Goal: Transaction & Acquisition: Purchase product/service

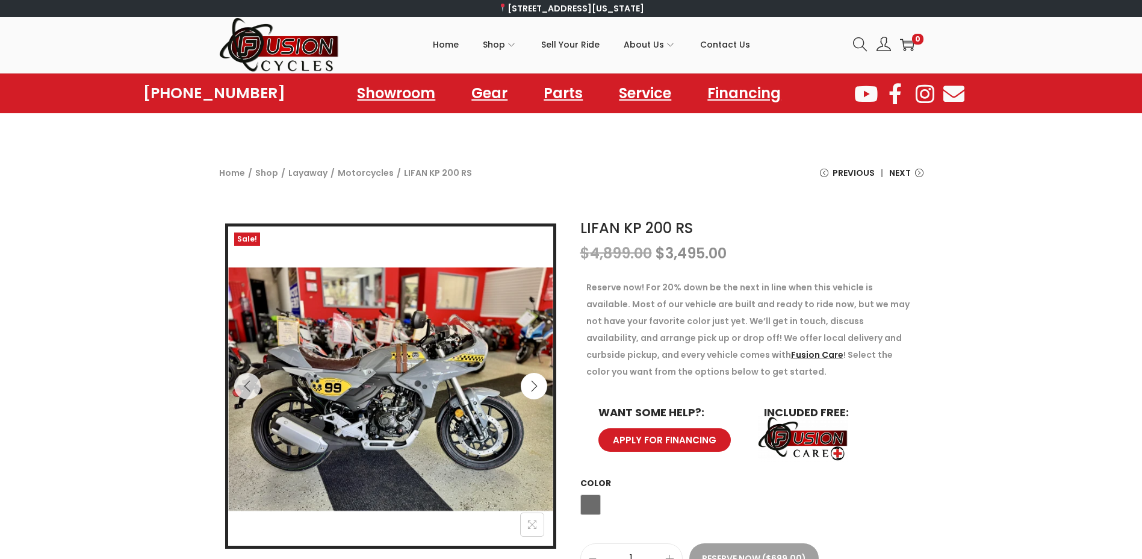
click at [533, 385] on icon "Next" at bounding box center [534, 386] width 12 height 12
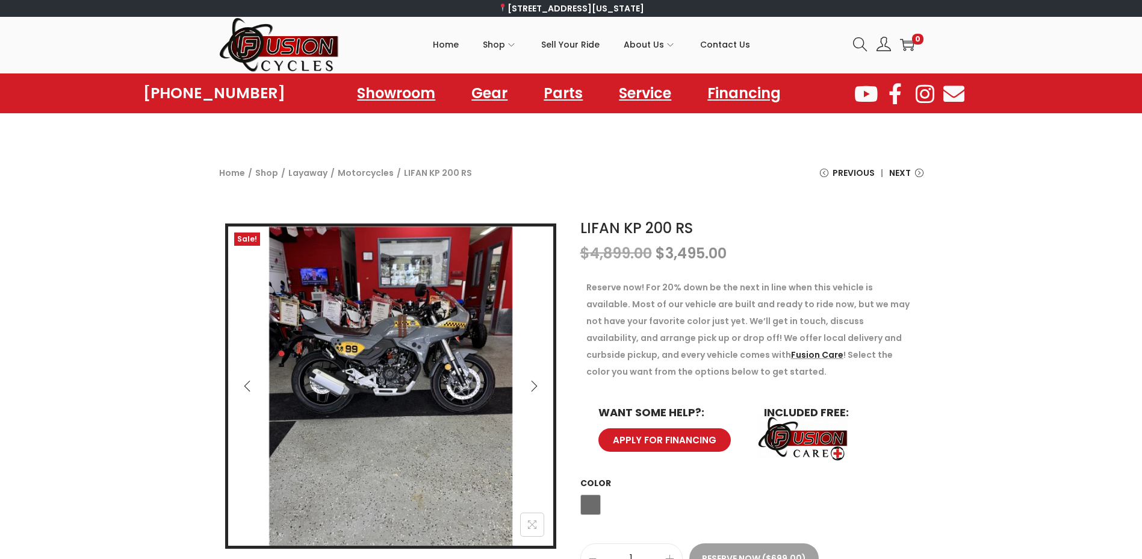
click at [533, 385] on icon "Next" at bounding box center [534, 386] width 12 height 12
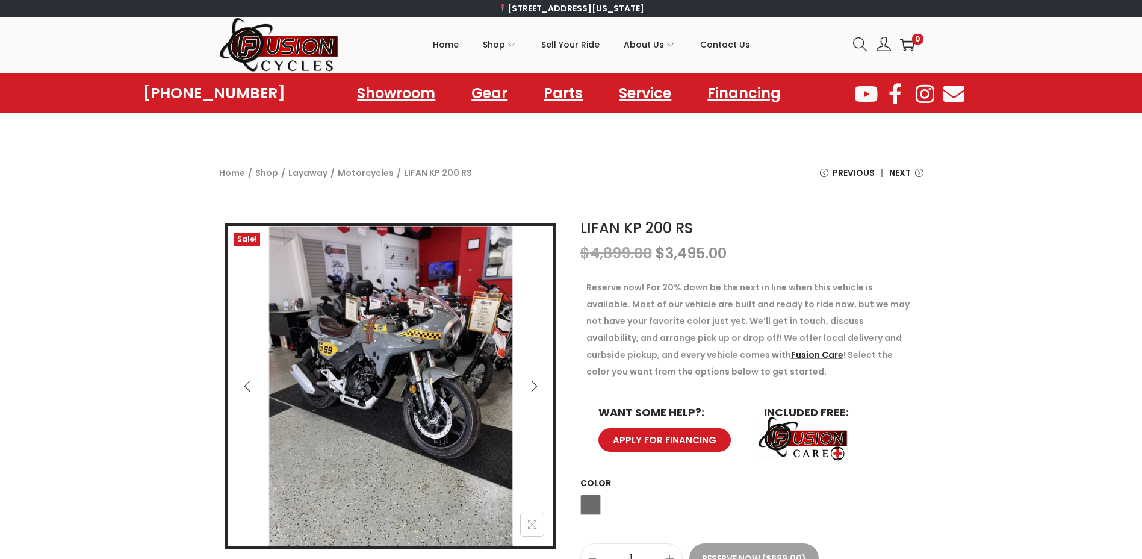
click at [533, 385] on icon "Next" at bounding box center [534, 386] width 12 height 12
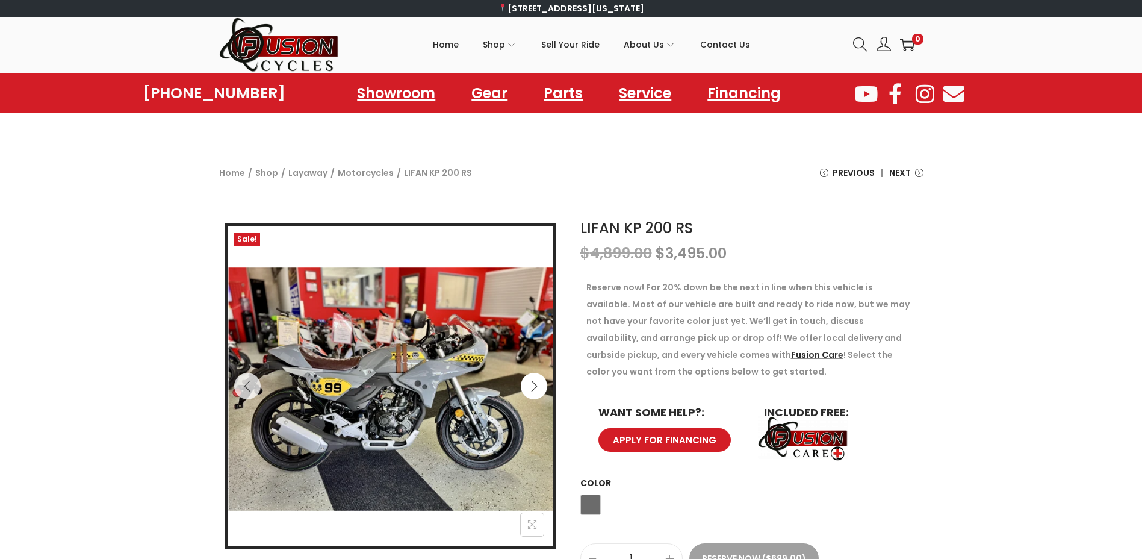
click at [533, 385] on icon "Next" at bounding box center [534, 386] width 12 height 12
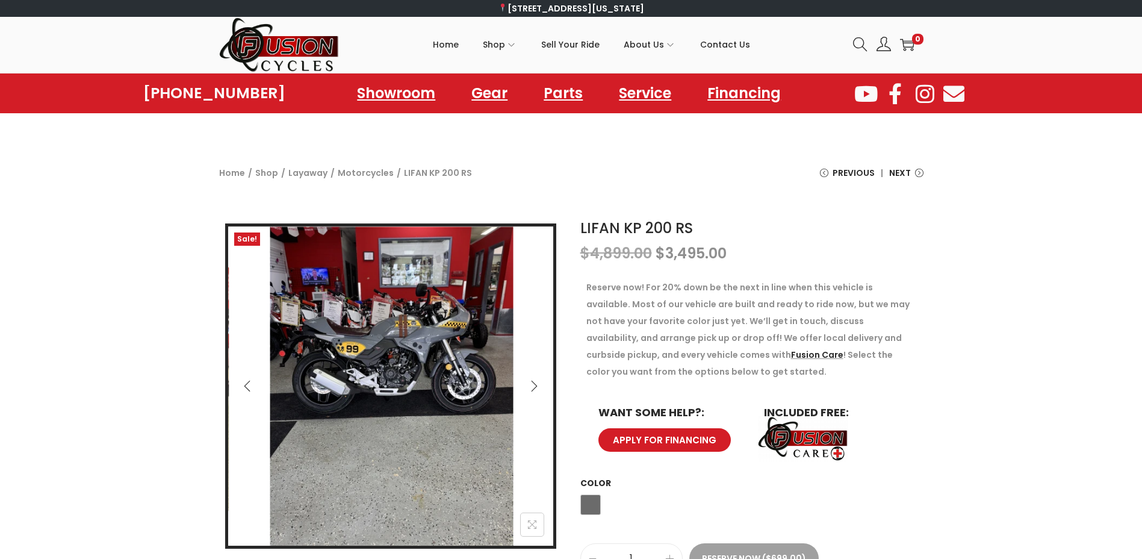
click at [533, 385] on icon "Next" at bounding box center [534, 386] width 12 height 12
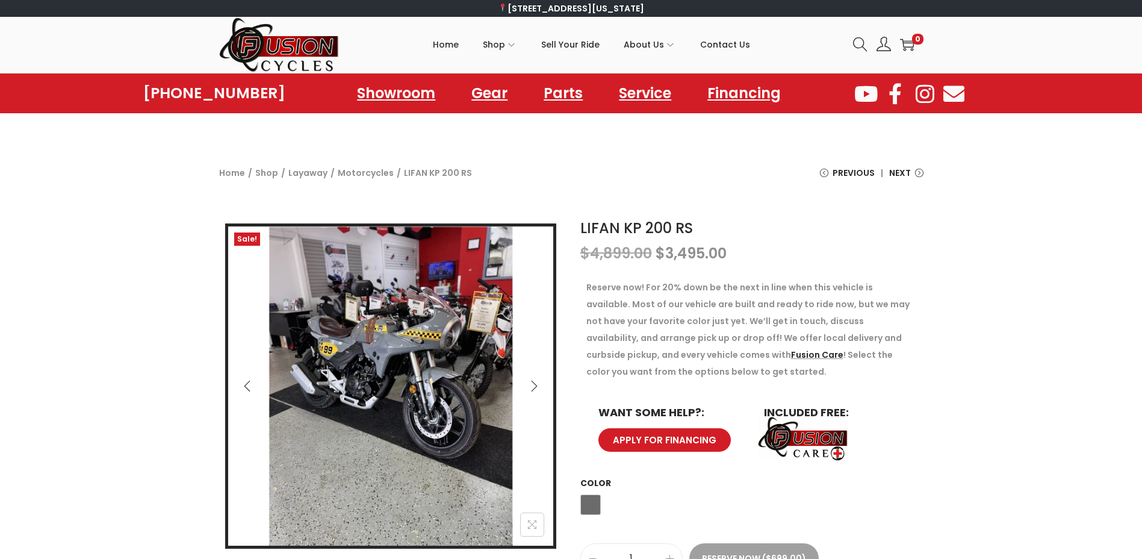
click at [533, 385] on icon "Next" at bounding box center [534, 386] width 12 height 12
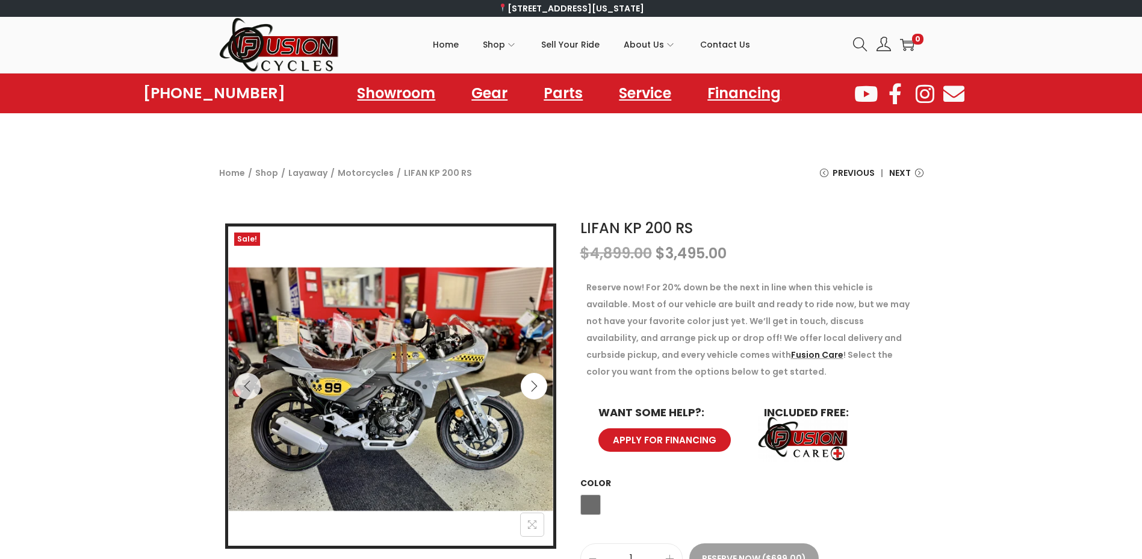
click at [533, 385] on icon "Next" at bounding box center [534, 386] width 12 height 12
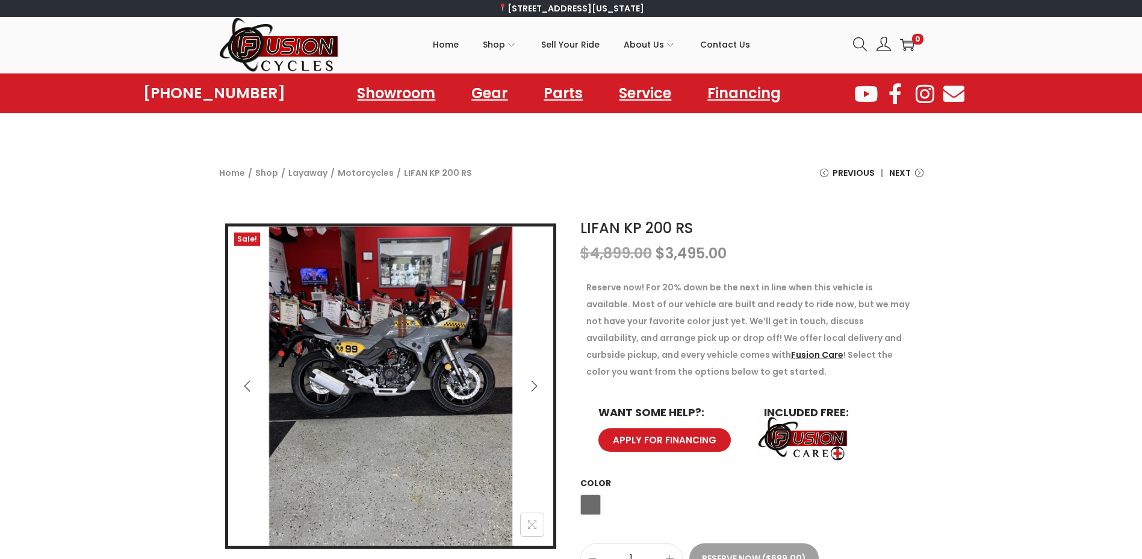
click at [533, 385] on icon "Next" at bounding box center [534, 386] width 12 height 12
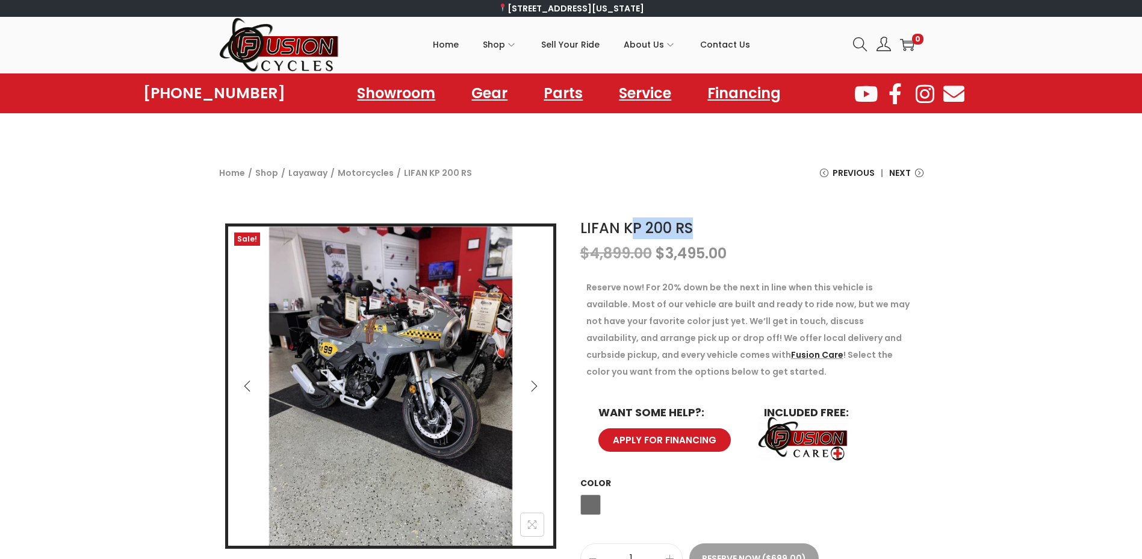
drag, startPoint x: 710, startPoint y: 230, endPoint x: 631, endPoint y: 228, distance: 78.9
click at [631, 228] on h1 "LIFAN KP 200 RS" at bounding box center [751, 228] width 343 height 22
drag, startPoint x: 625, startPoint y: 229, endPoint x: 698, endPoint y: 230, distance: 72.8
click at [698, 230] on h1 "LIFAN KP 200 RS" at bounding box center [751, 228] width 343 height 22
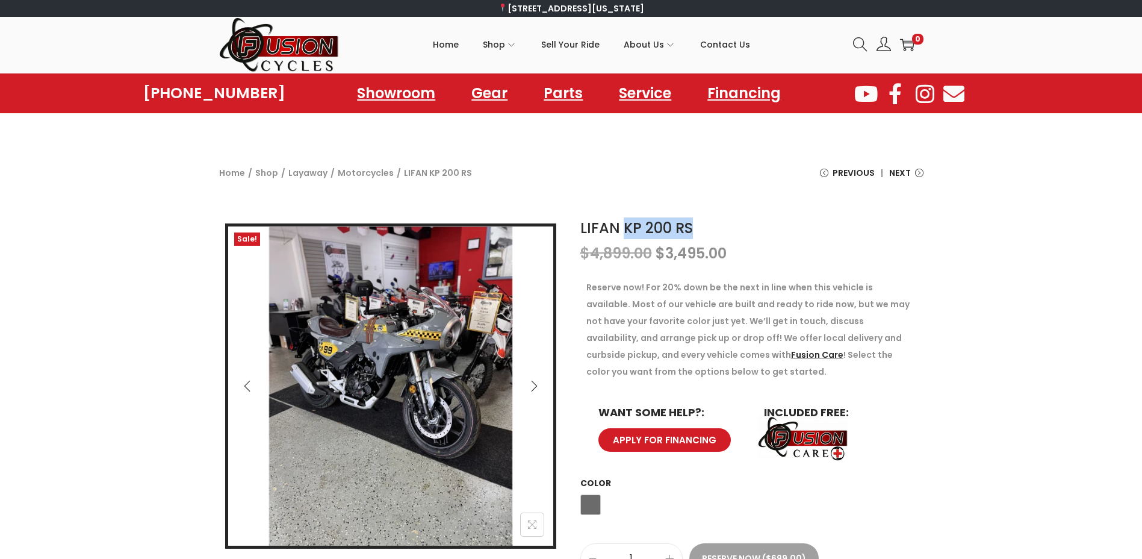
drag, startPoint x: 698, startPoint y: 230, endPoint x: 684, endPoint y: 231, distance: 13.9
copy link "KP 200 RS"
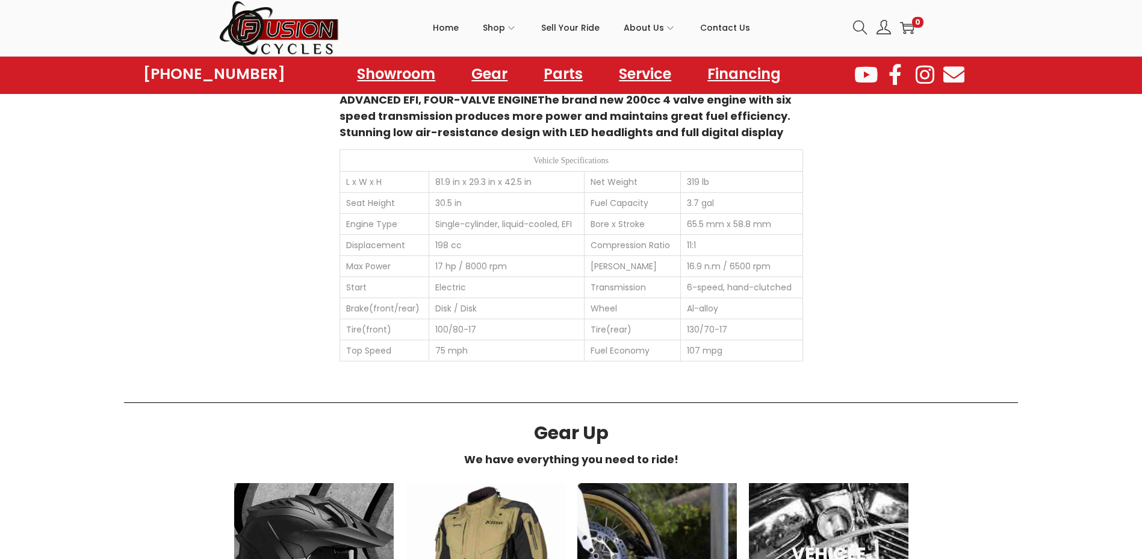
scroll to position [843, 0]
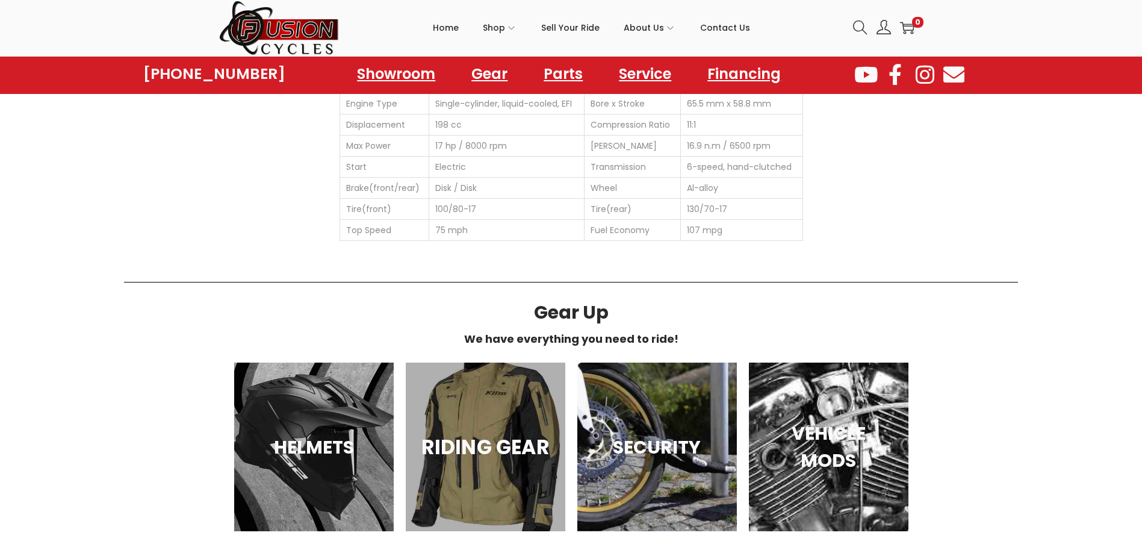
click at [498, 379] on div "RIDING GEAR" at bounding box center [486, 446] width 160 height 169
